Goal: Navigation & Orientation: Find specific page/section

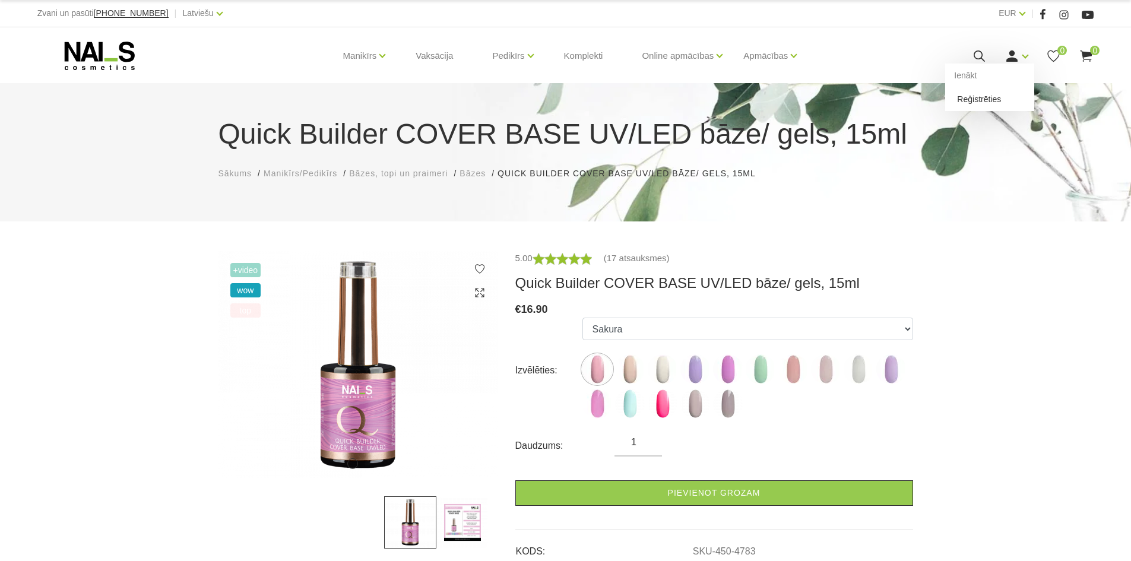
click at [1004, 96] on link "Reģistrēties" at bounding box center [989, 99] width 89 height 24
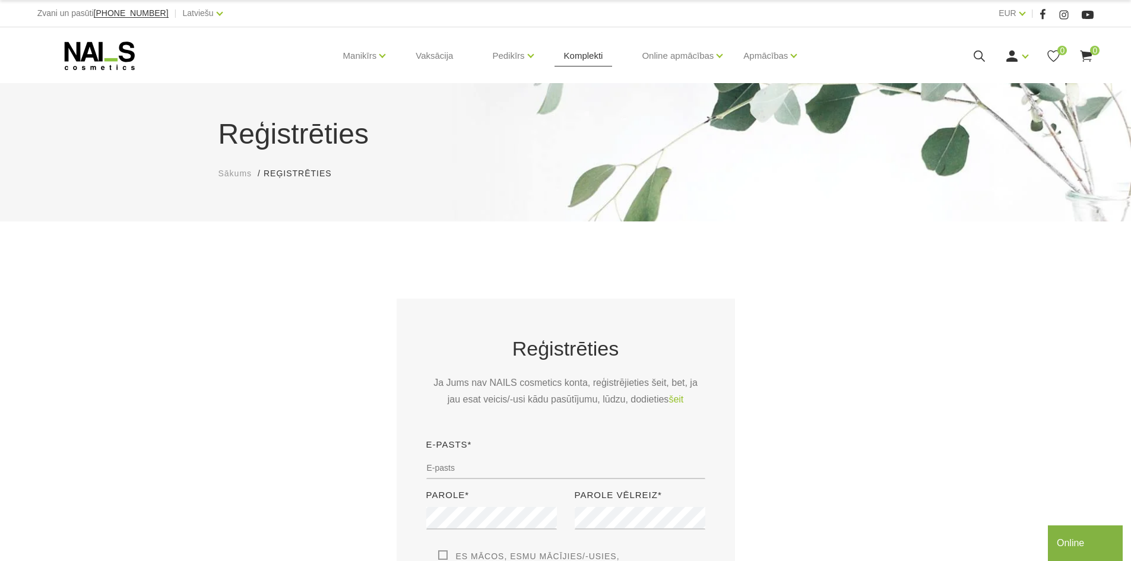
click at [568, 61] on link "Komplekti" at bounding box center [584, 55] width 58 height 57
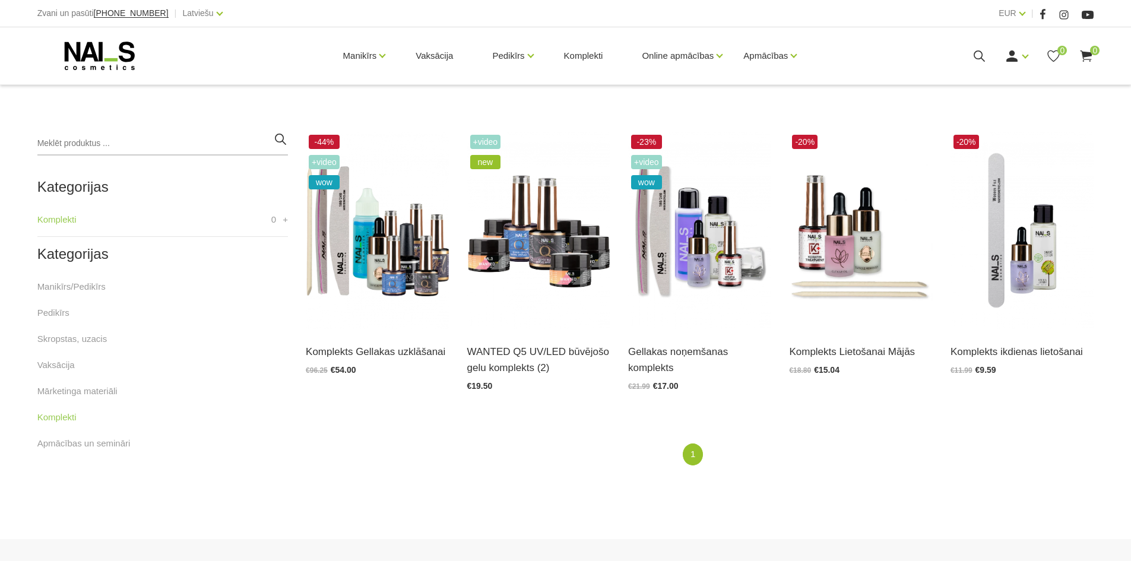
scroll to position [238, 0]
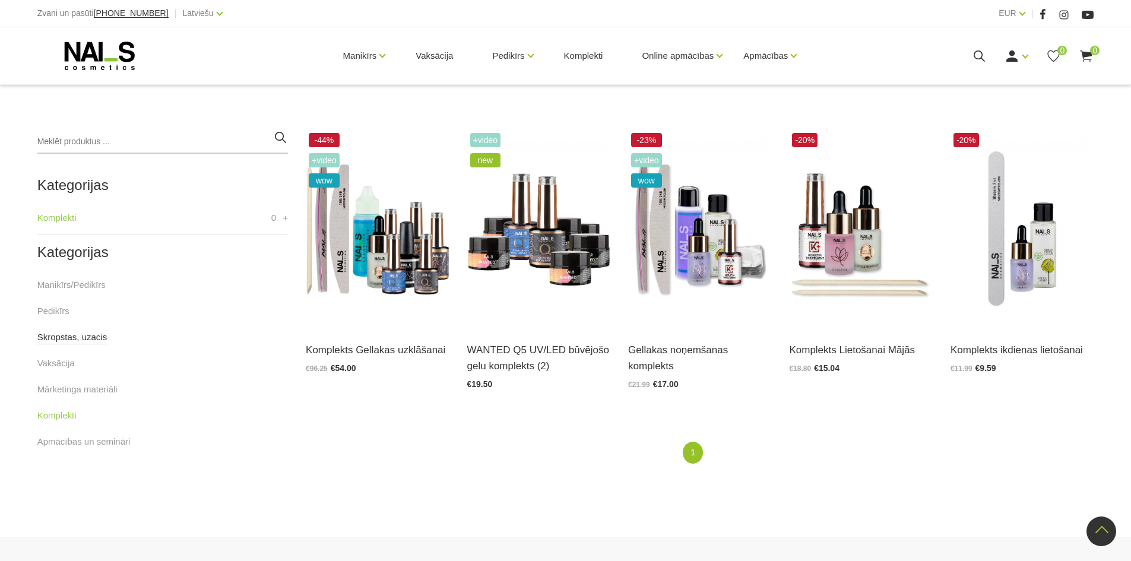
click at [86, 339] on link "Skropstas, uzacis" at bounding box center [72, 337] width 70 height 14
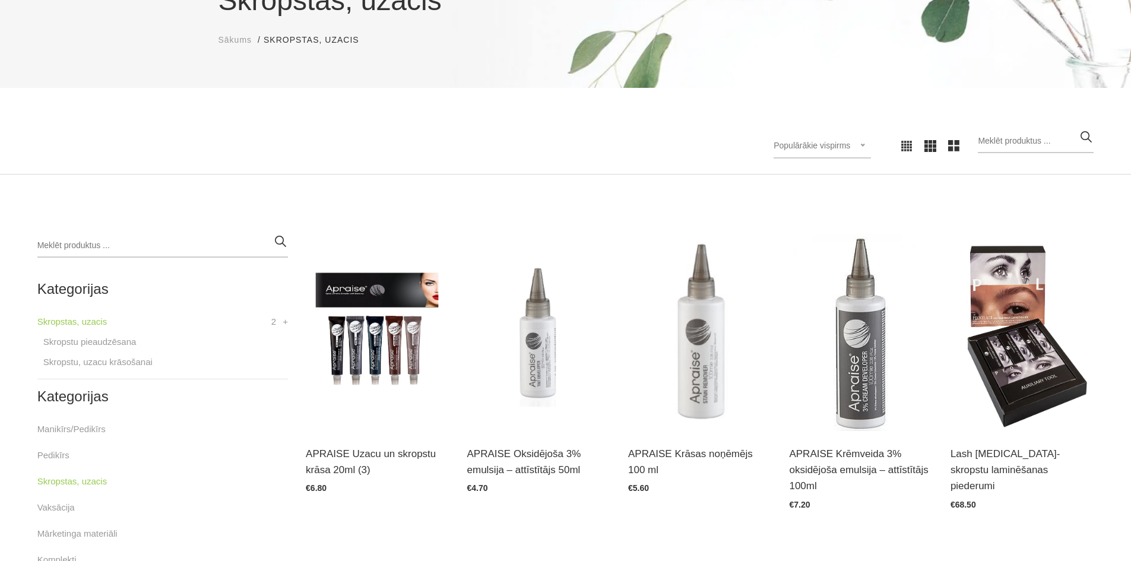
scroll to position [178, 0]
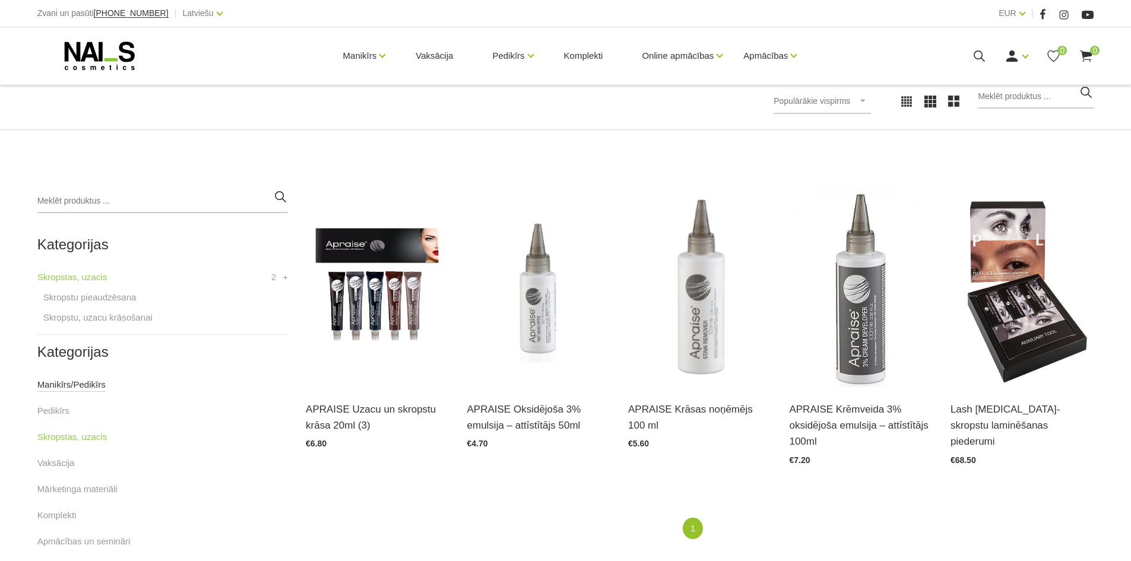
click at [96, 385] on link "Manikīrs/Pedikīrs" at bounding box center [71, 385] width 68 height 14
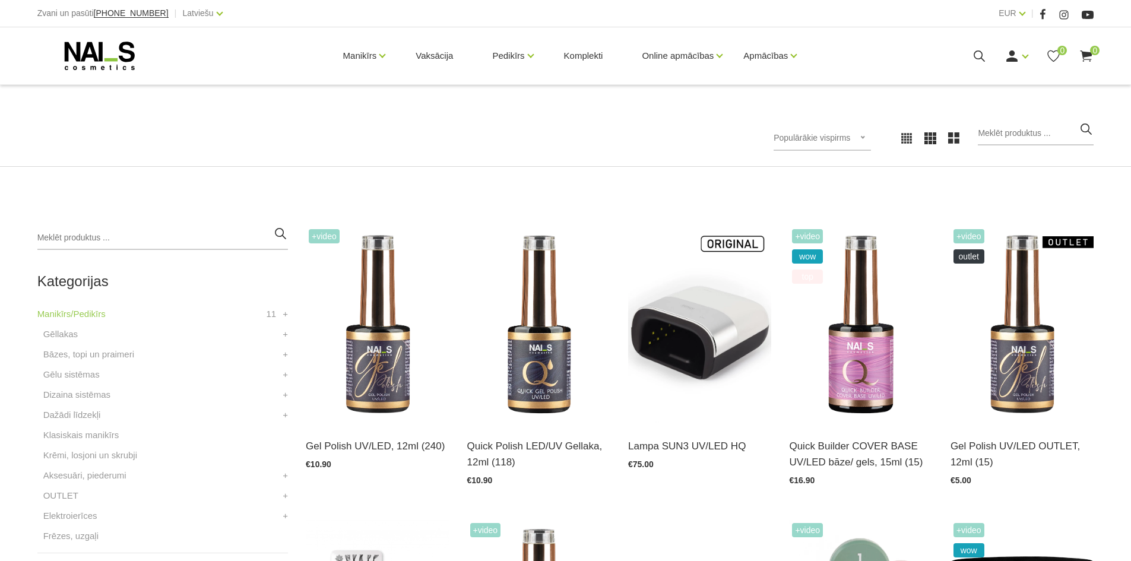
scroll to position [178, 0]
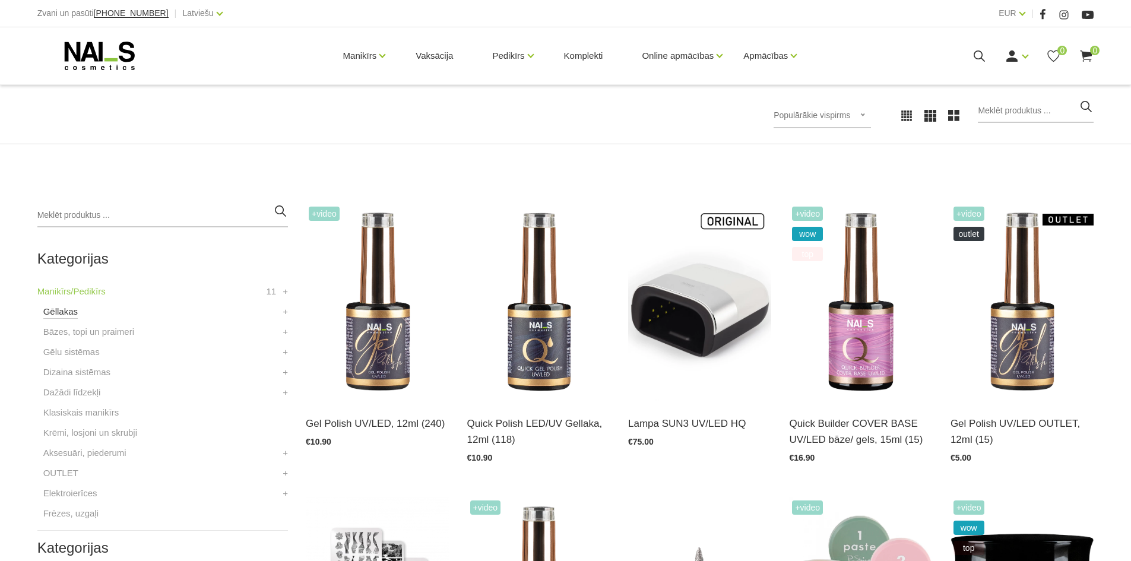
click at [70, 314] on link "Gēllakas" at bounding box center [60, 312] width 34 height 14
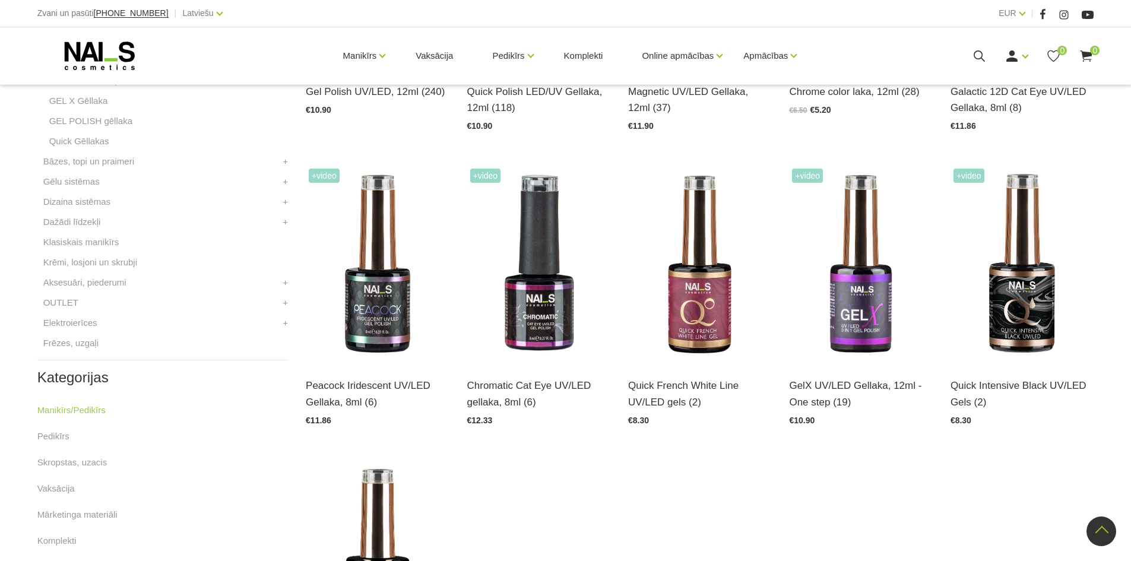
scroll to position [475, 0]
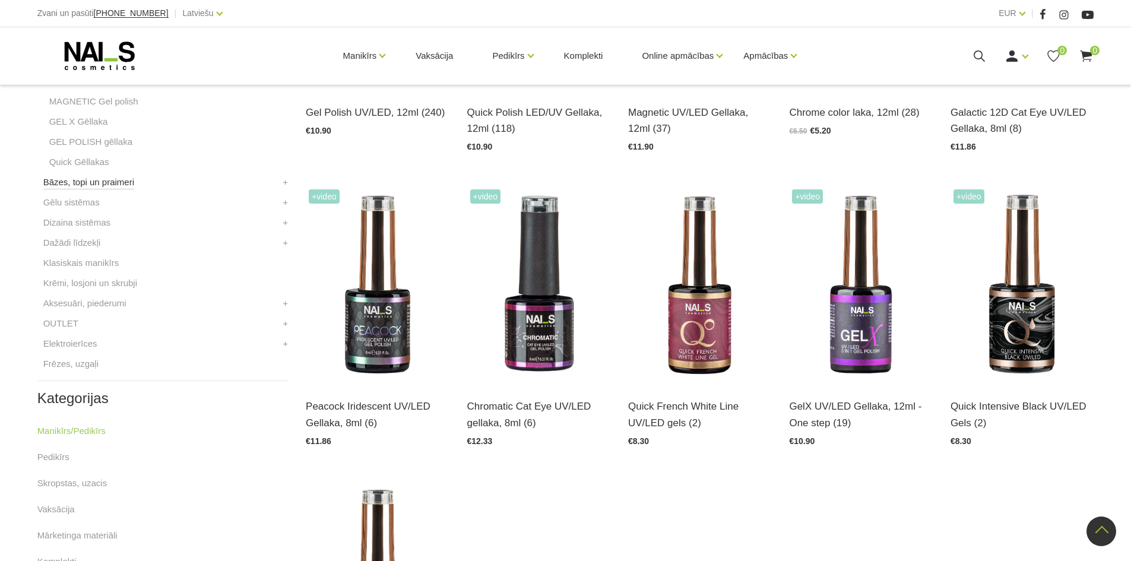
click at [108, 185] on link "Bāzes, topi un praimeri" at bounding box center [88, 182] width 91 height 14
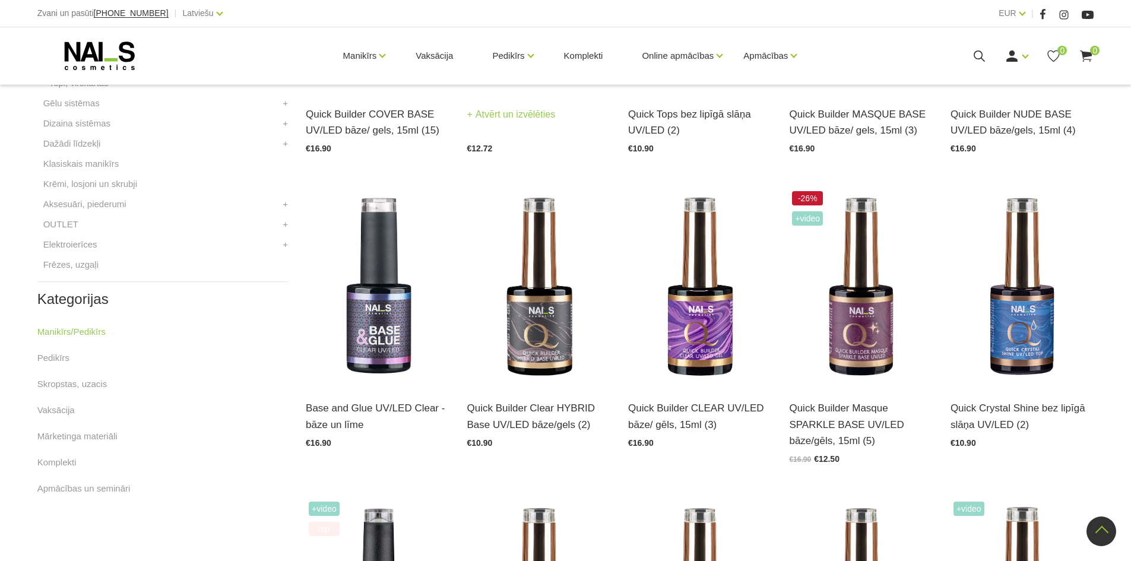
scroll to position [475, 0]
